Goal: Find contact information: Find contact information

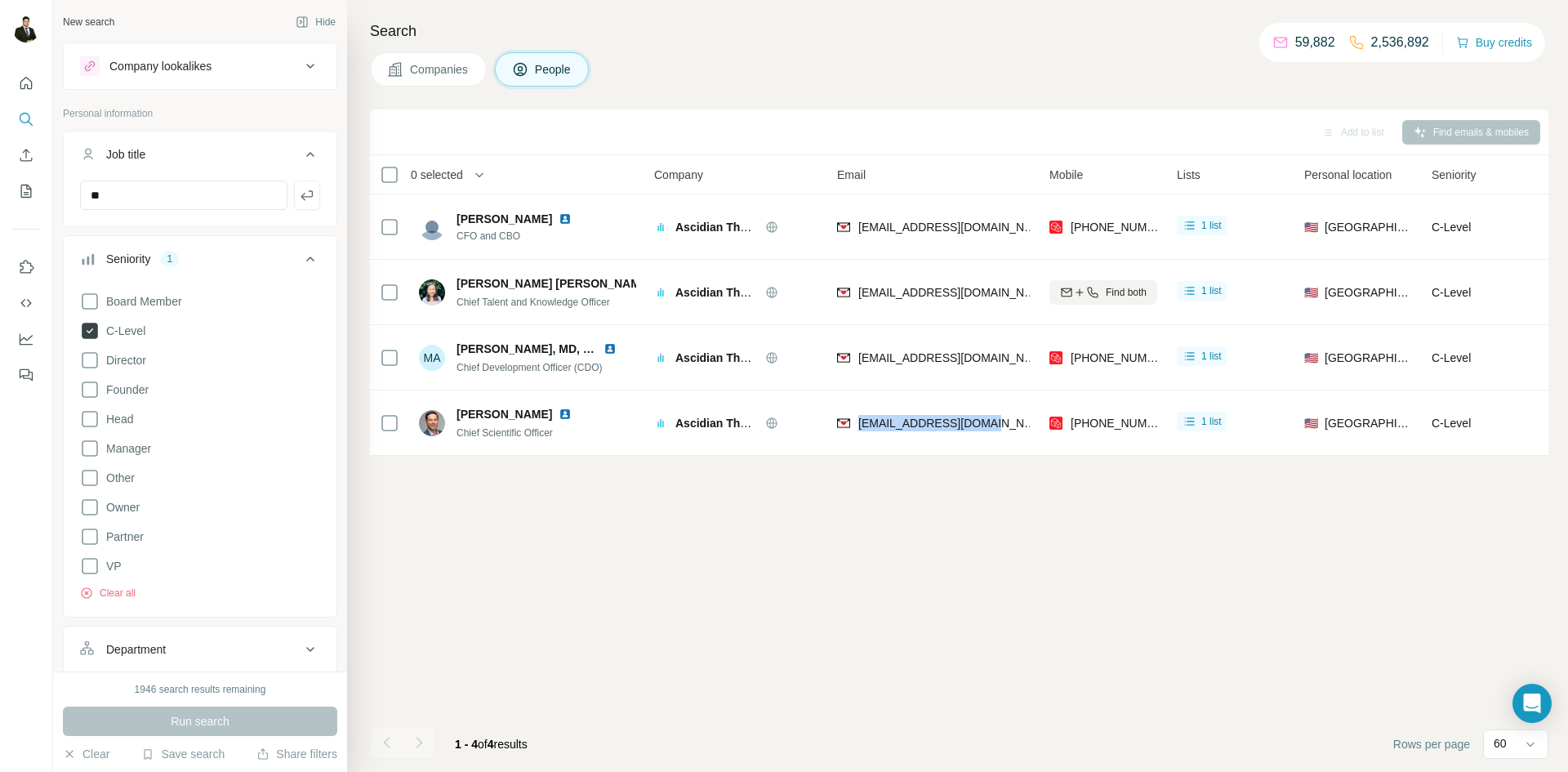
scroll to position [500, 0]
click at [87, 332] on icon at bounding box center [89, 331] width 6 height 5
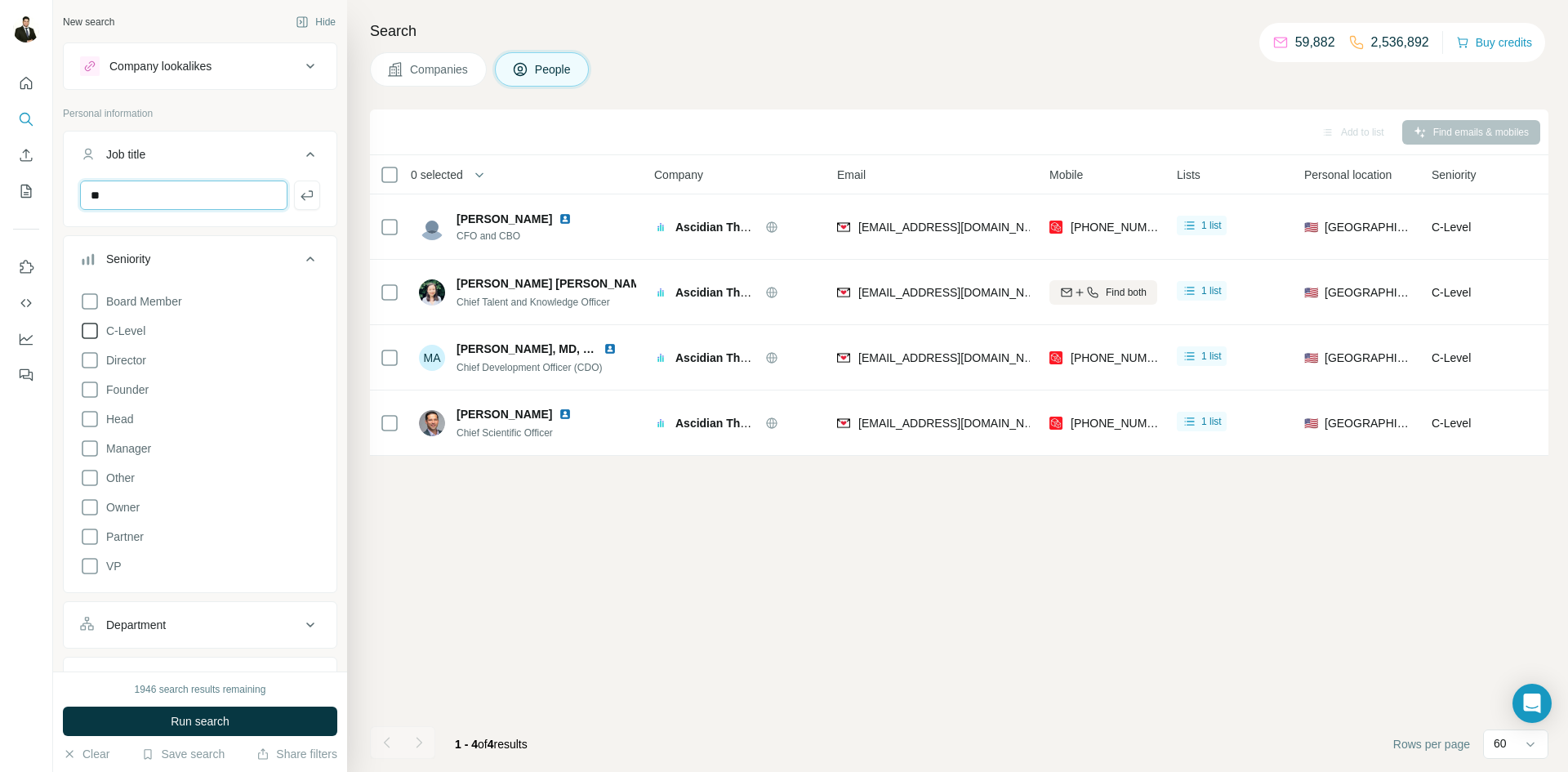
click at [131, 197] on input "**" at bounding box center [183, 195] width 207 height 29
click at [212, 721] on span "Run search" at bounding box center [200, 721] width 59 height 17
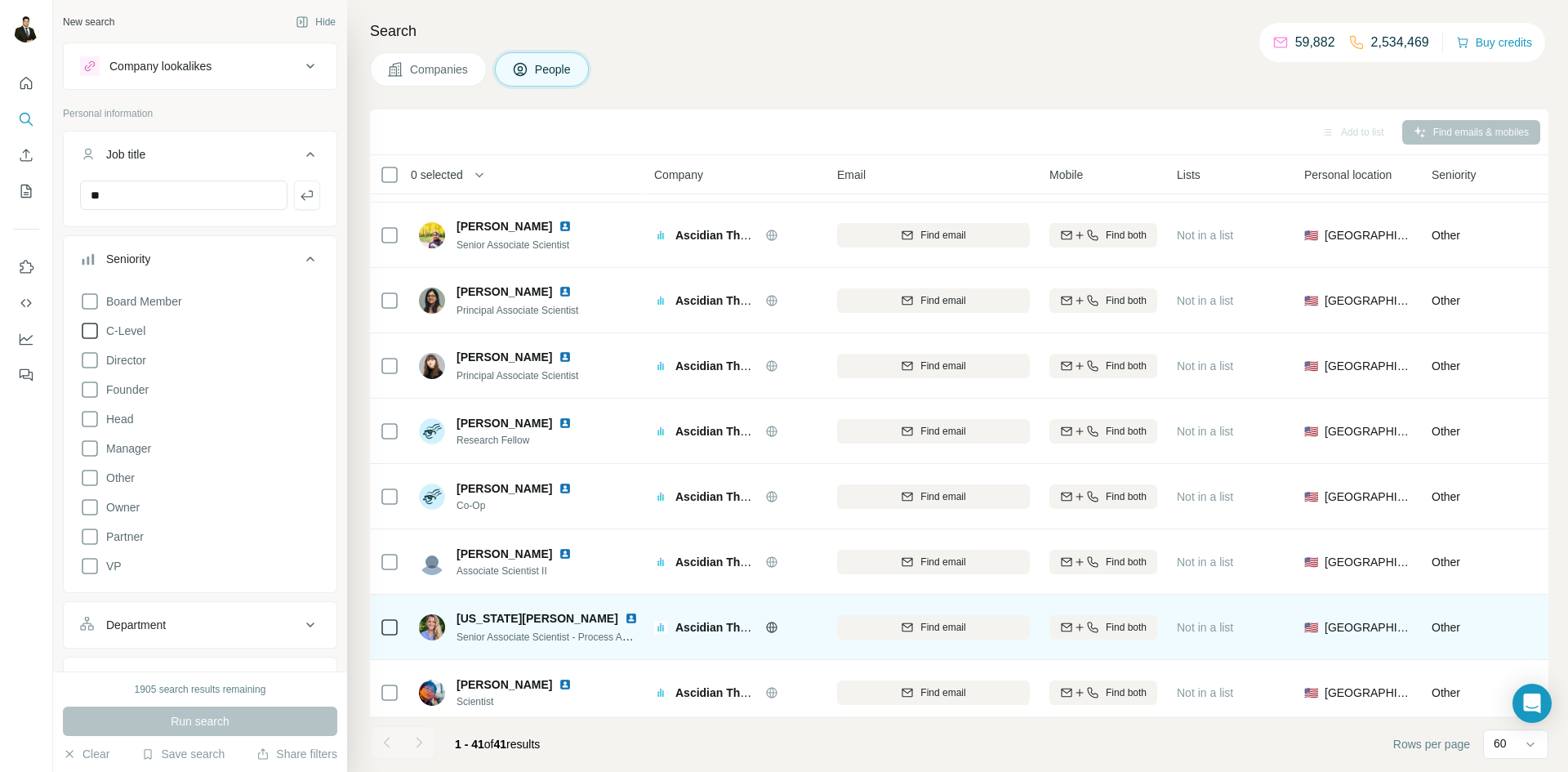
scroll to position [2157, 0]
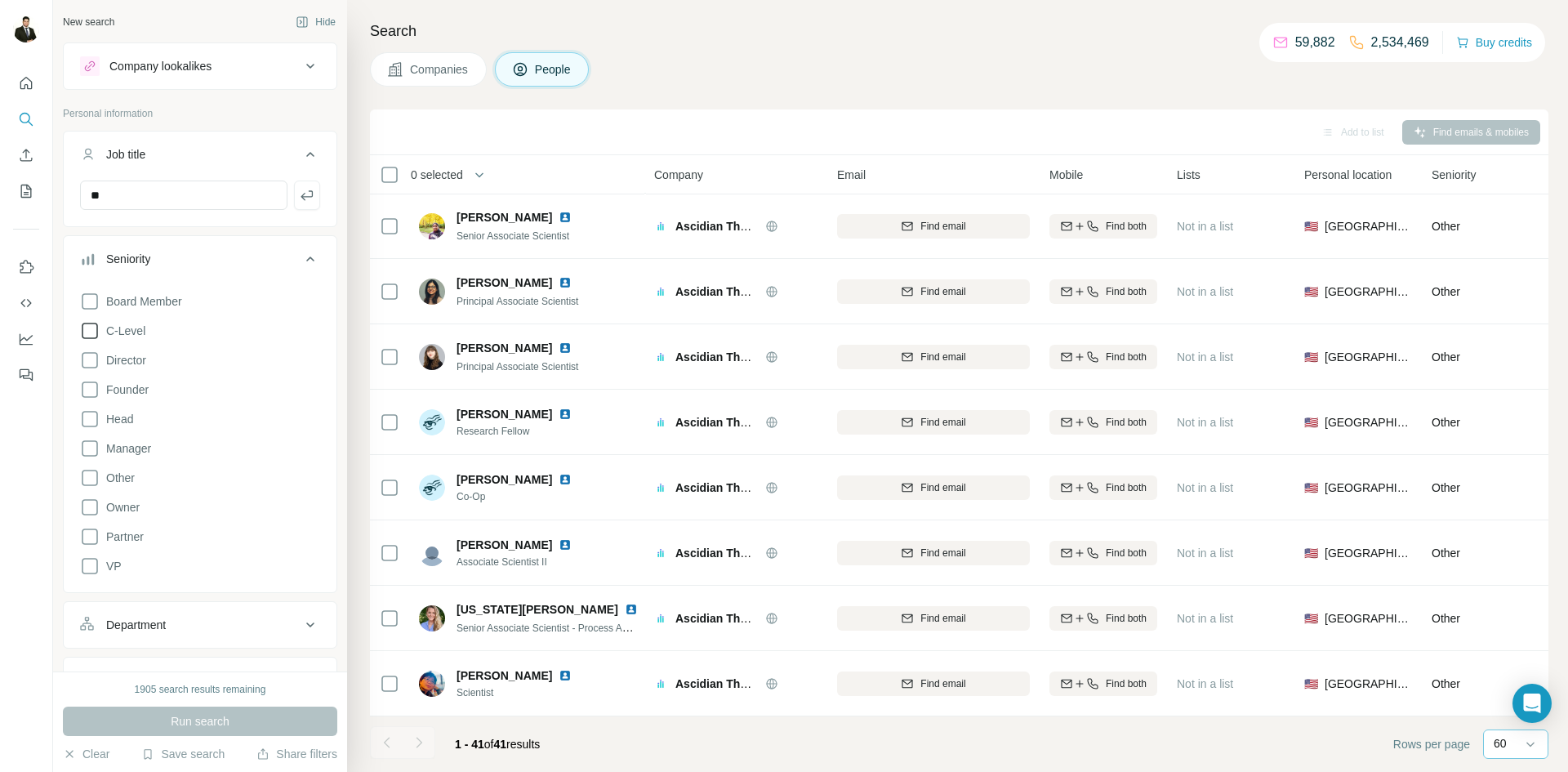
click at [1517, 746] on div "60" at bounding box center [1513, 743] width 41 height 17
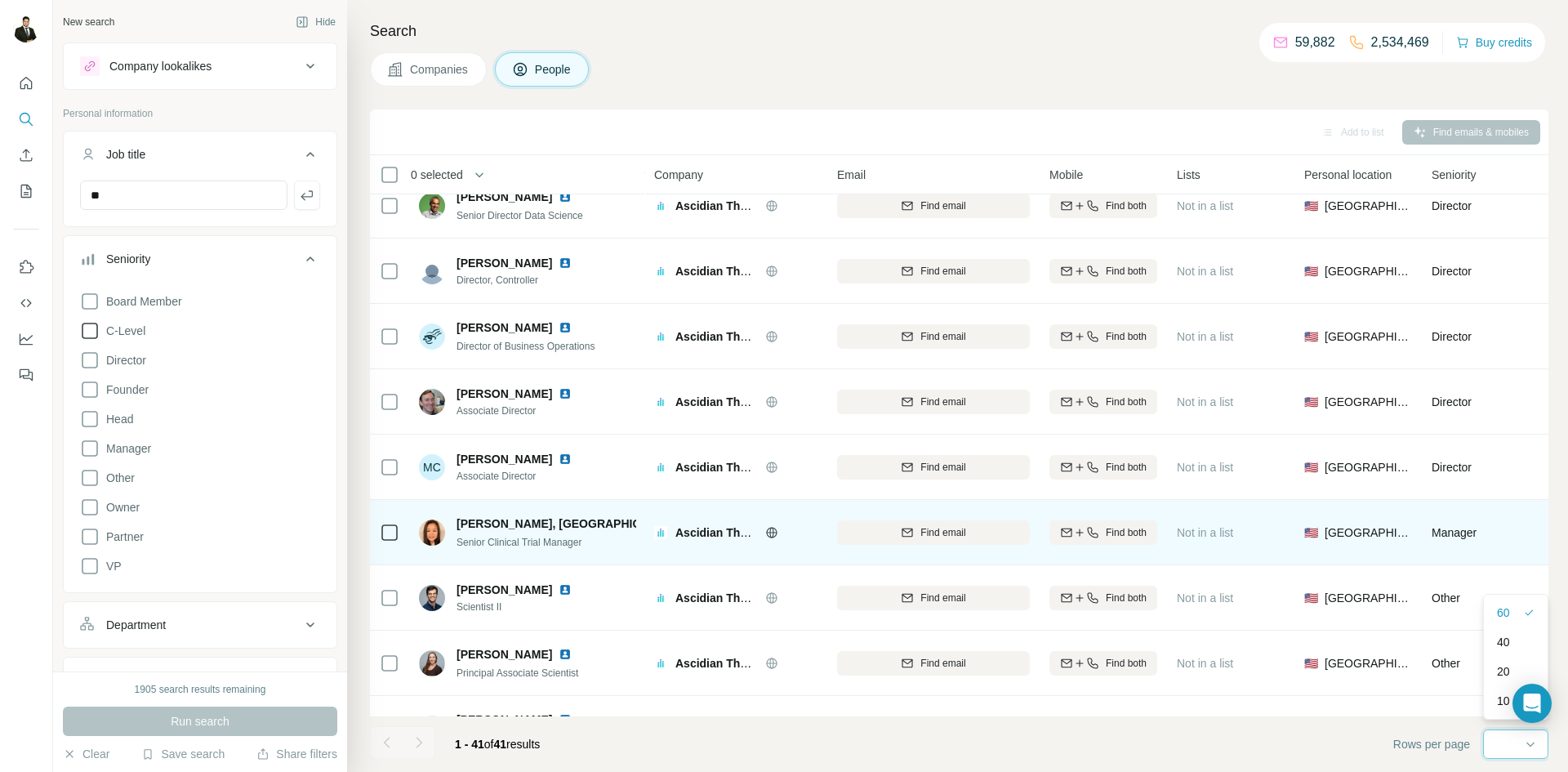
scroll to position [728, 0]
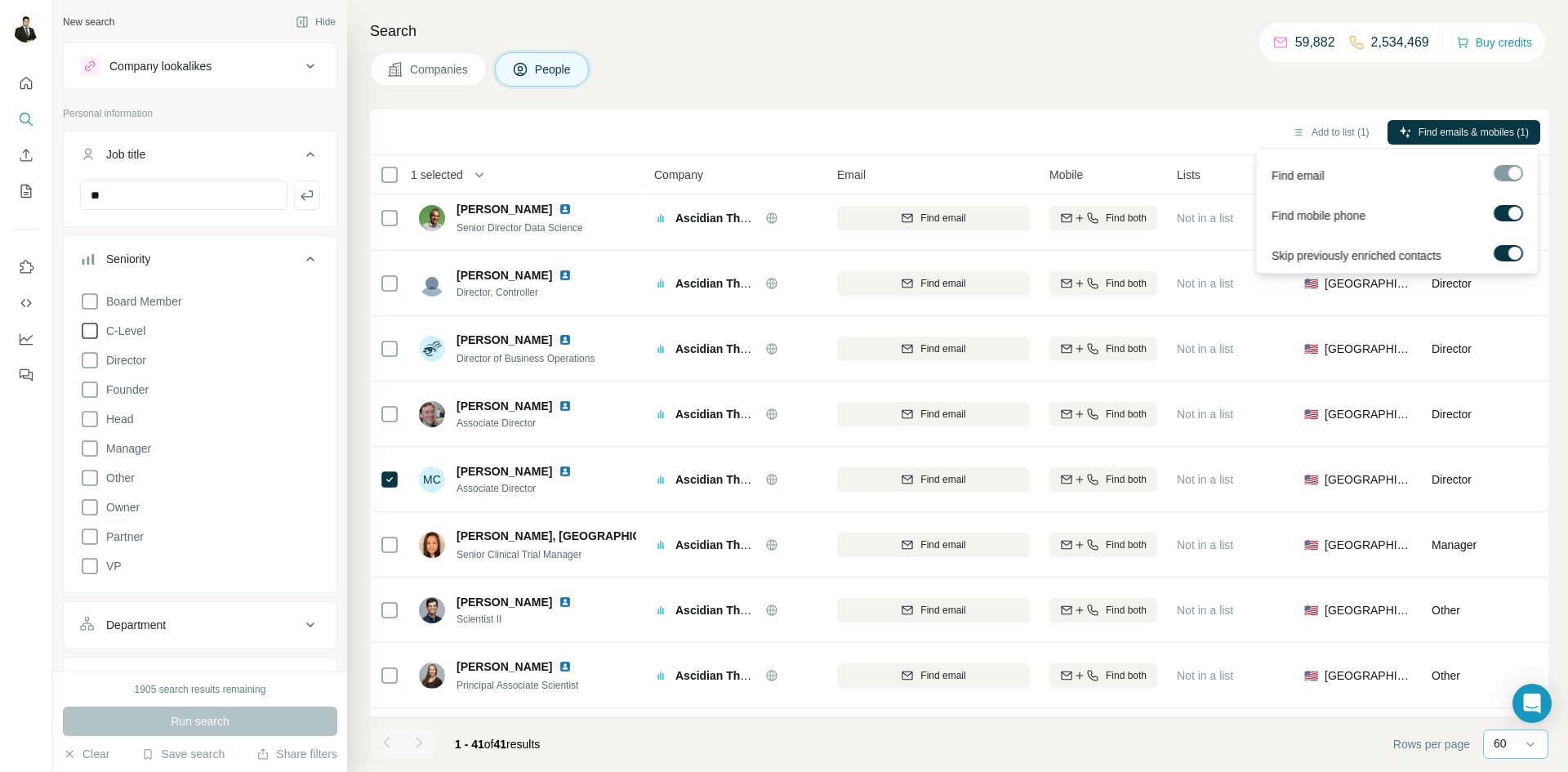
click at [1437, 132] on span "Find emails & mobiles (1)" at bounding box center [1473, 132] width 110 height 15
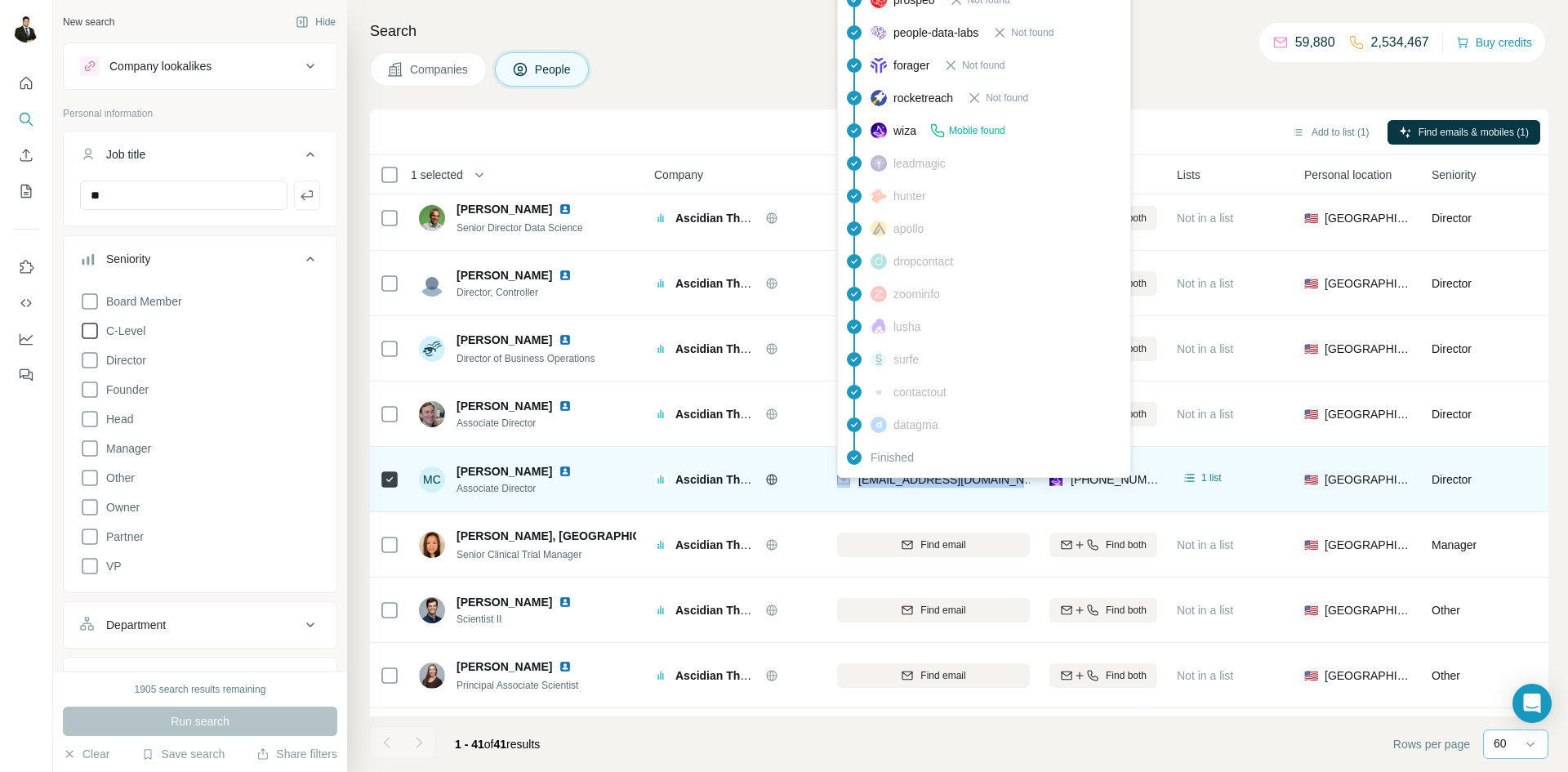
drag, startPoint x: 891, startPoint y: 480, endPoint x: 849, endPoint y: 480, distance: 42.0
click at [849, 480] on div "[EMAIL_ADDRESS][DOMAIN_NAME]" at bounding box center [933, 479] width 193 height 45
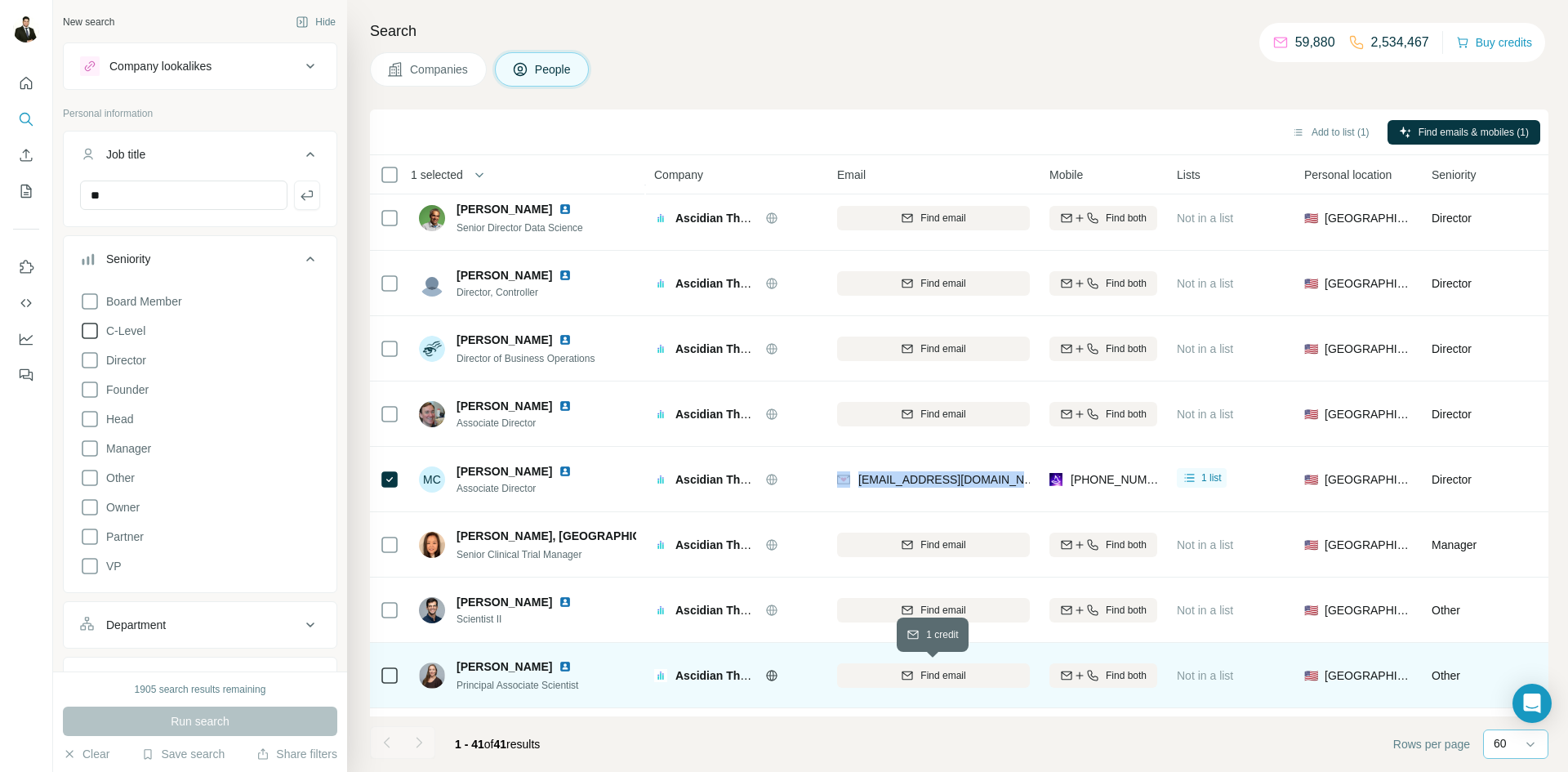
copy div "[EMAIL_ADDRESS][DOMAIN_NAME]"
